Goal: Communication & Community: Answer question/provide support

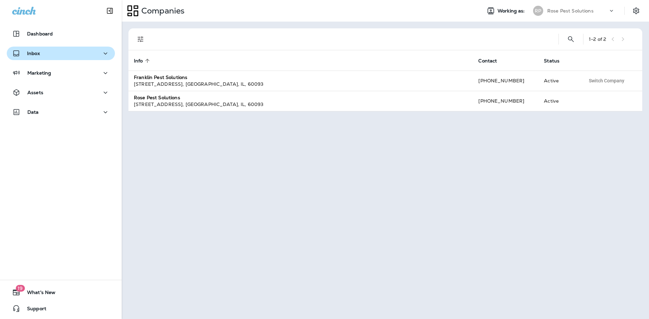
click at [56, 57] on div "Inbox" at bounding box center [60, 53] width 97 height 8
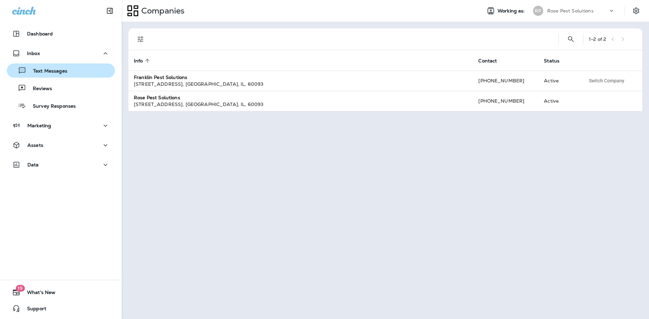
click at [55, 70] on p "Text Messages" at bounding box center [46, 71] width 41 height 6
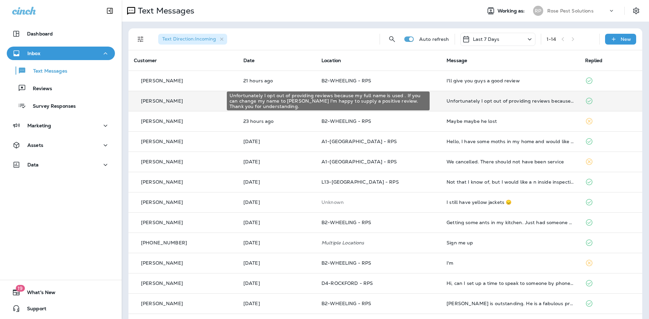
click at [480, 101] on div "Unfortunately I opt out of providing reviews because my full name is used . If …" at bounding box center [509, 100] width 127 height 5
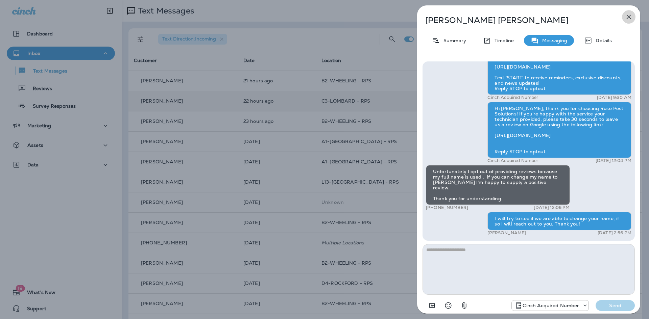
click at [627, 15] on icon "button" at bounding box center [628, 17] width 8 height 8
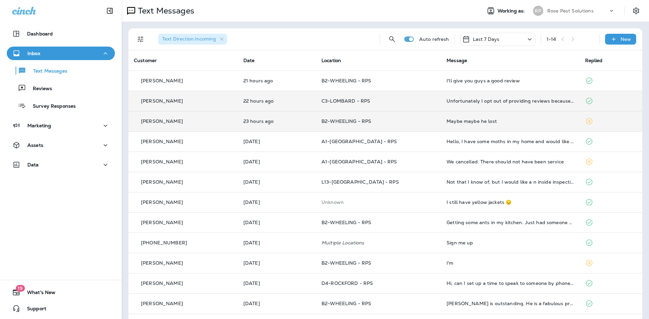
click at [462, 122] on div "Maybe maybe he lost" at bounding box center [509, 121] width 127 height 5
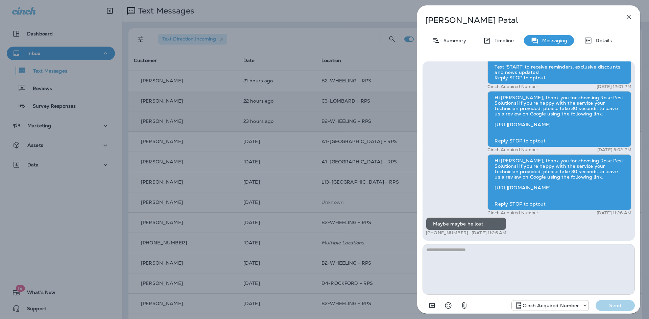
click at [627, 16] on icon "button" at bounding box center [628, 17] width 4 height 4
